Goal: Communication & Community: Ask a question

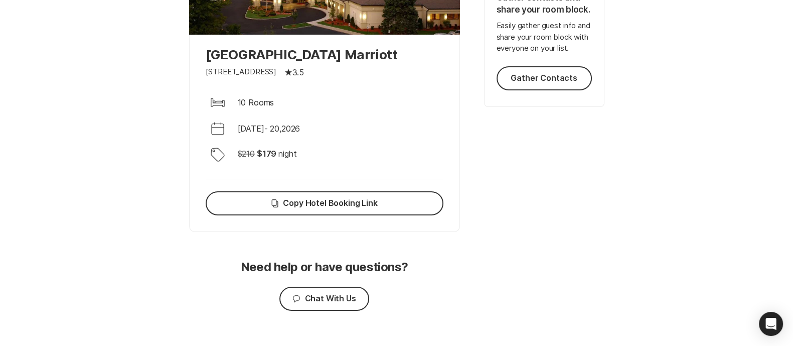
scroll to position [322, 0]
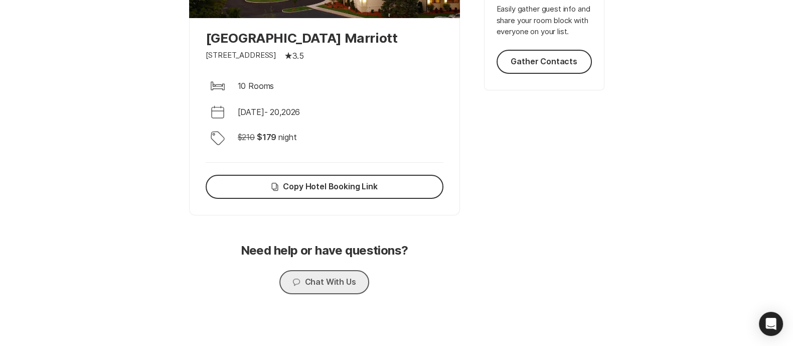
click at [325, 276] on button "Chat Chat With Us" at bounding box center [323, 282] width 89 height 24
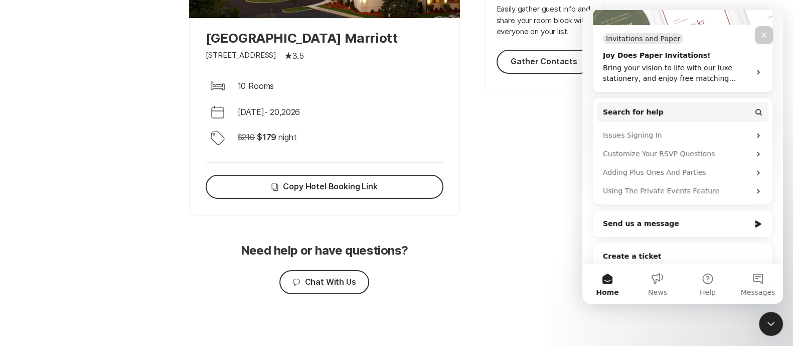
scroll to position [203, 0]
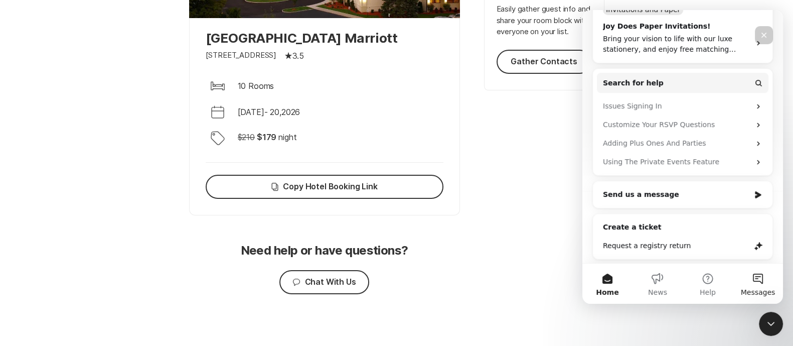
click at [760, 273] on button "Messages" at bounding box center [758, 283] width 50 height 40
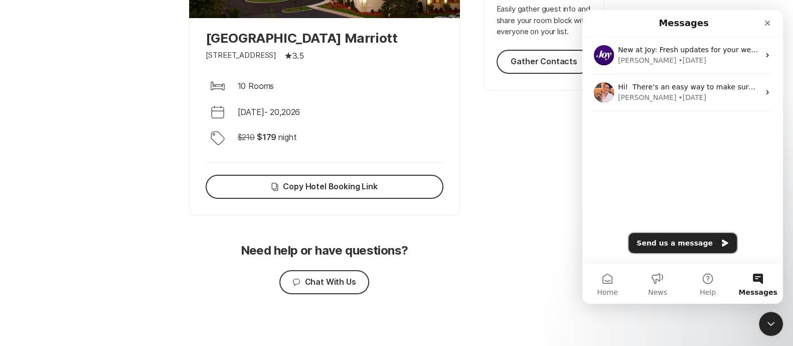
click at [685, 239] on button "Send us a message" at bounding box center [682, 243] width 108 height 20
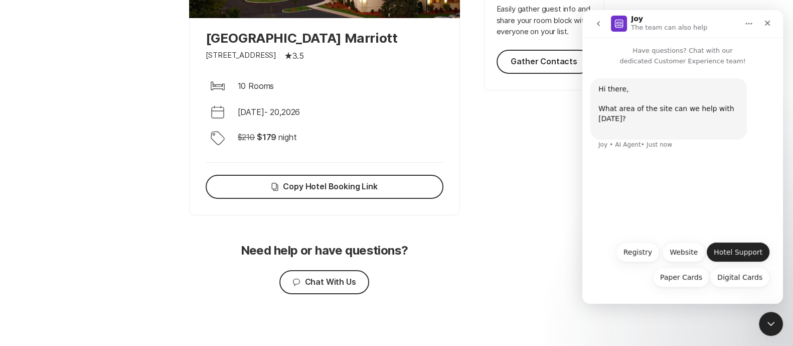
click at [734, 253] on button "Hotel Support" at bounding box center [738, 252] width 64 height 20
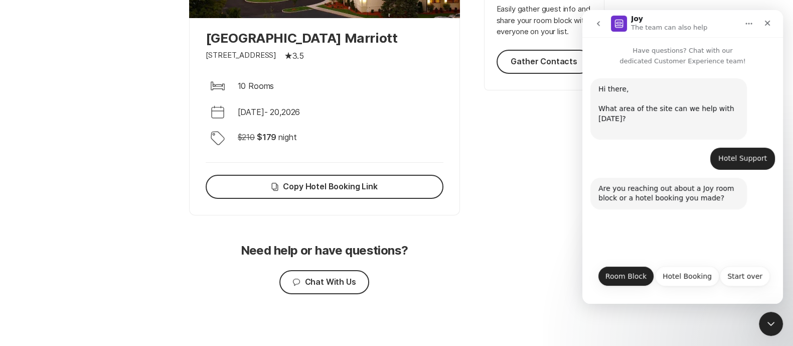
click at [632, 271] on button "Room Block" at bounding box center [626, 276] width 56 height 20
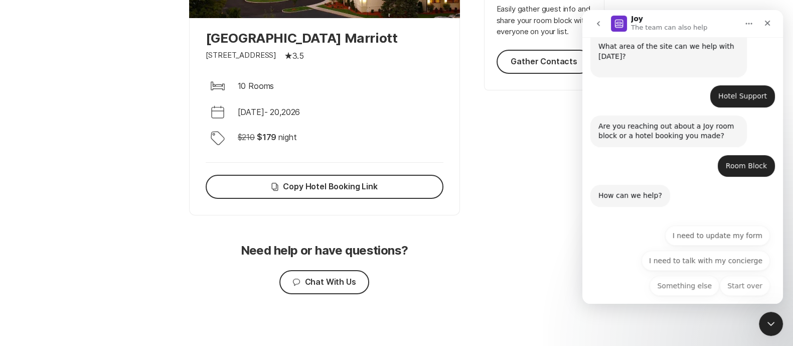
scroll to position [70, 0]
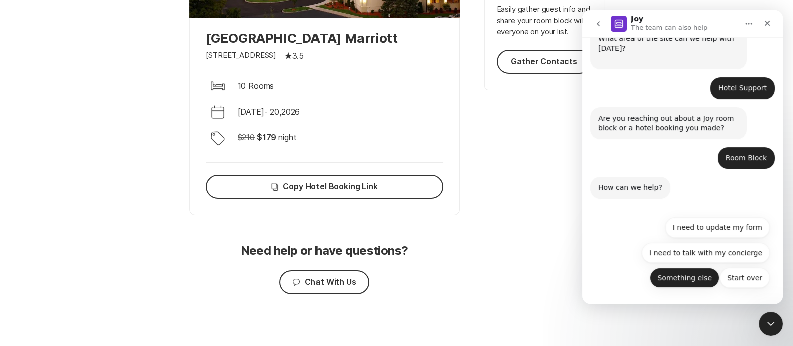
click at [683, 277] on button "Something else" at bounding box center [684, 277] width 70 height 20
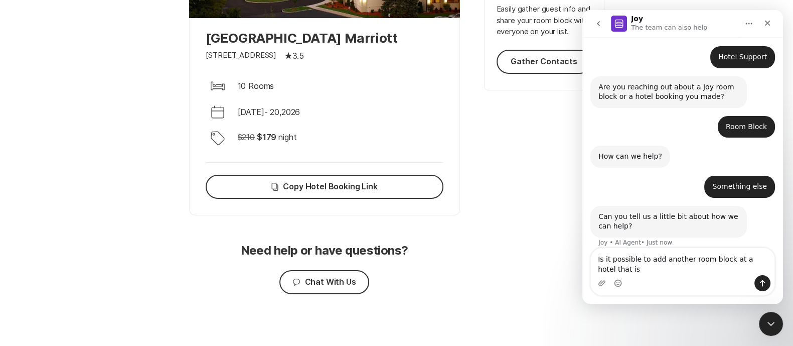
scroll to position [111, 0]
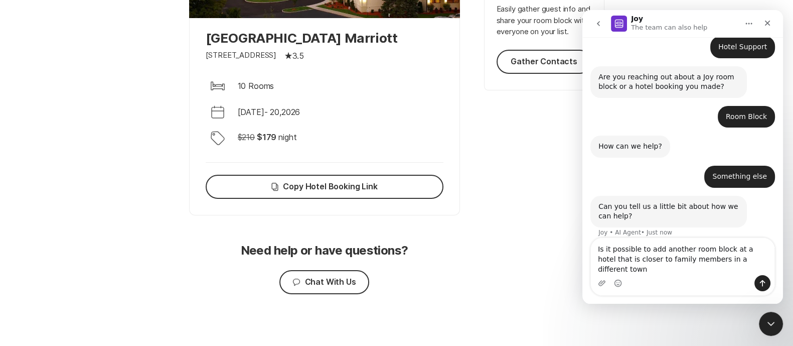
type textarea "Is it possible to add another room block at a hotel that is closer to family me…"
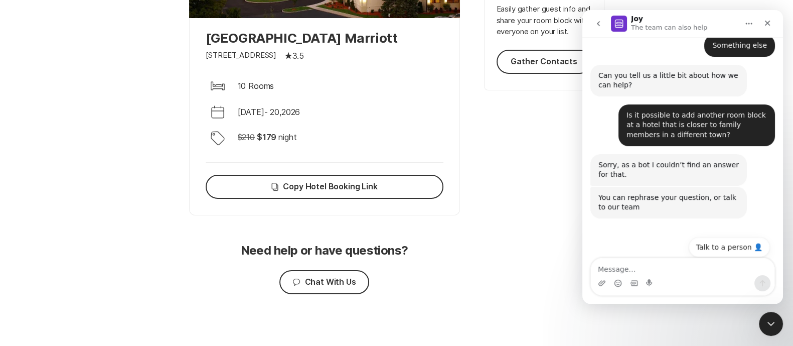
scroll to position [249, 0]
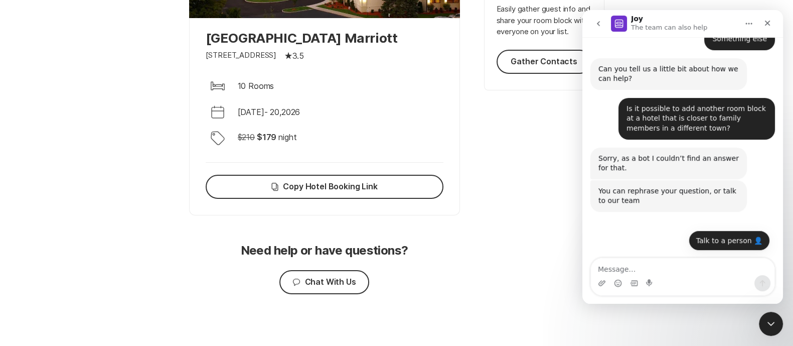
click at [721, 239] on button "Talk to a person 👤" at bounding box center [729, 240] width 81 height 20
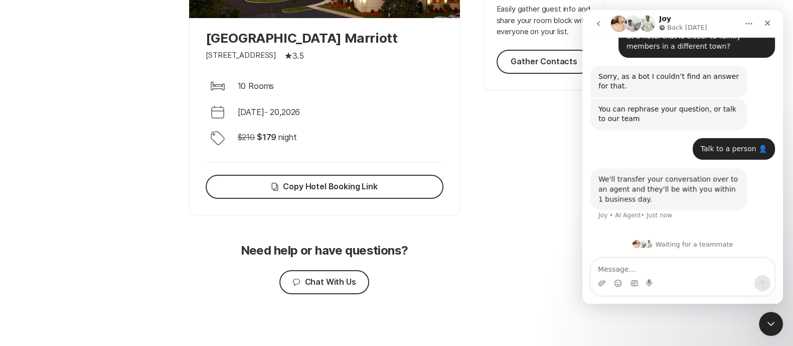
scroll to position [331, 0]
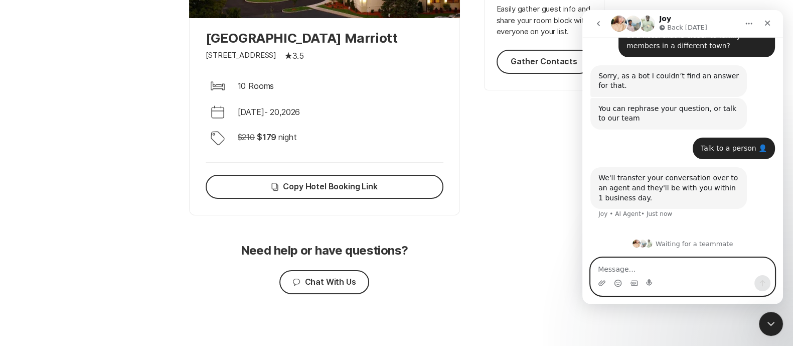
click at [656, 267] on textarea "Message…" at bounding box center [683, 266] width 184 height 17
type textarea "okay thanks!"
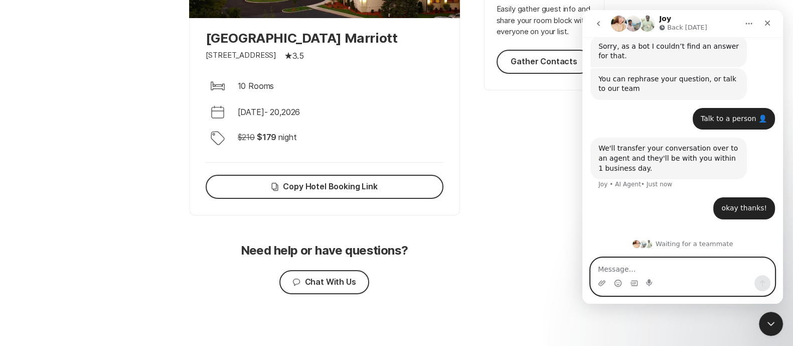
scroll to position [0, 0]
